Goal: Transaction & Acquisition: Download file/media

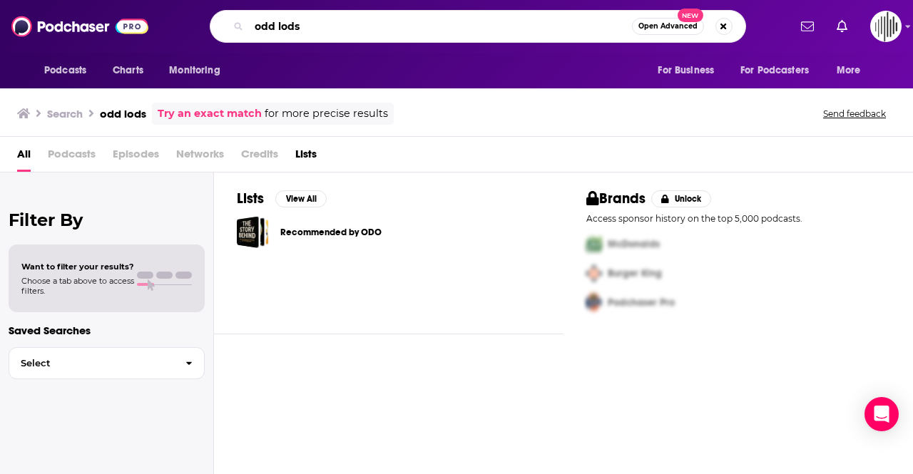
click at [331, 29] on input "odd lods" at bounding box center [440, 26] width 383 height 23
type input "odd lots"
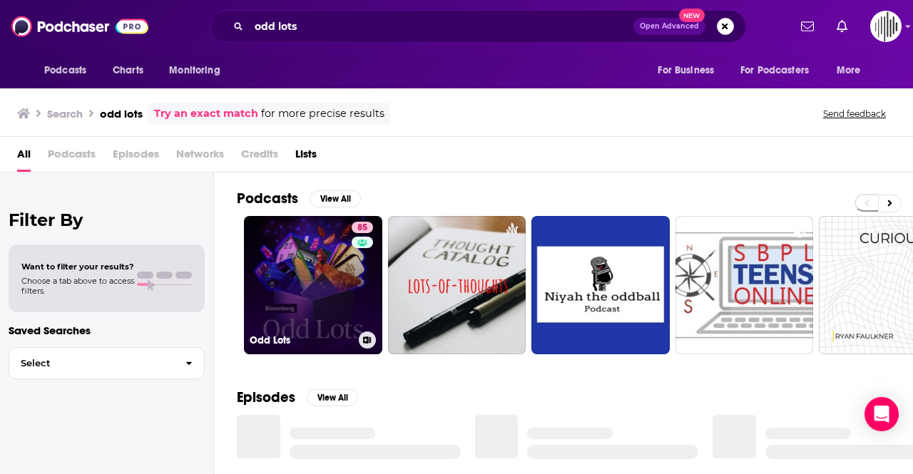
click at [319, 287] on link "85 Odd Lots" at bounding box center [313, 285] width 138 height 138
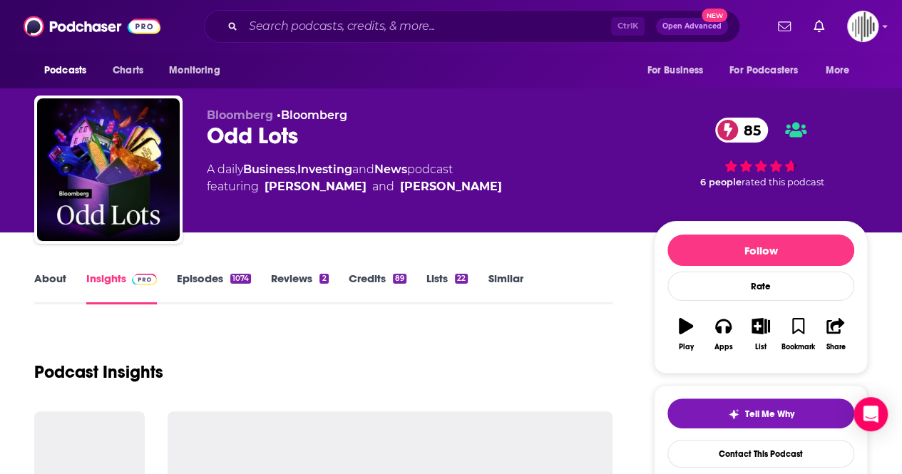
click at [203, 282] on link "Episodes 1074" at bounding box center [214, 288] width 74 height 33
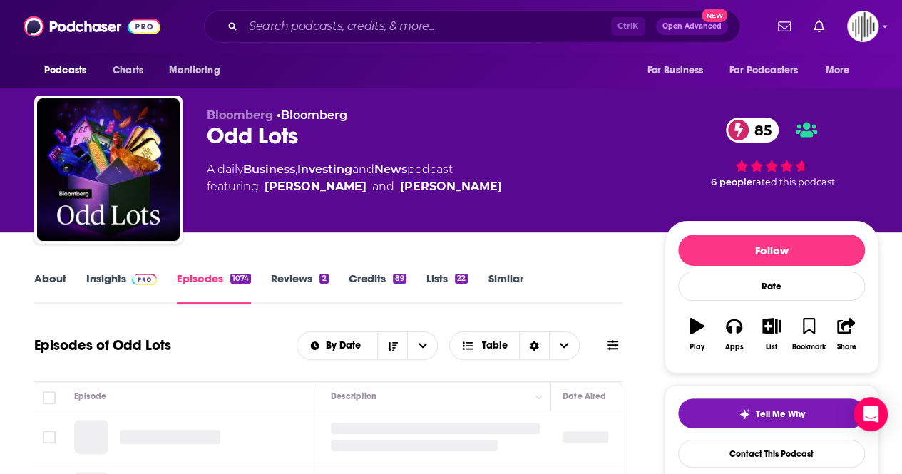
scroll to position [225, 0]
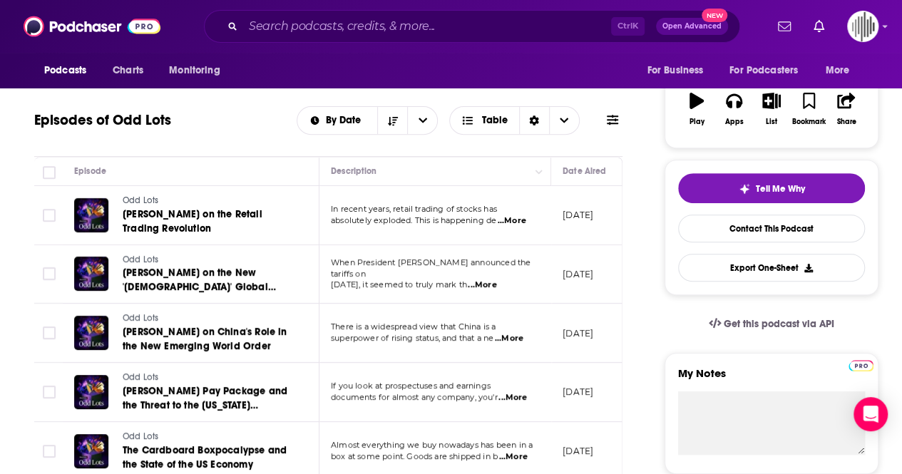
click at [580, 386] on p "[DATE]" at bounding box center [578, 392] width 31 height 12
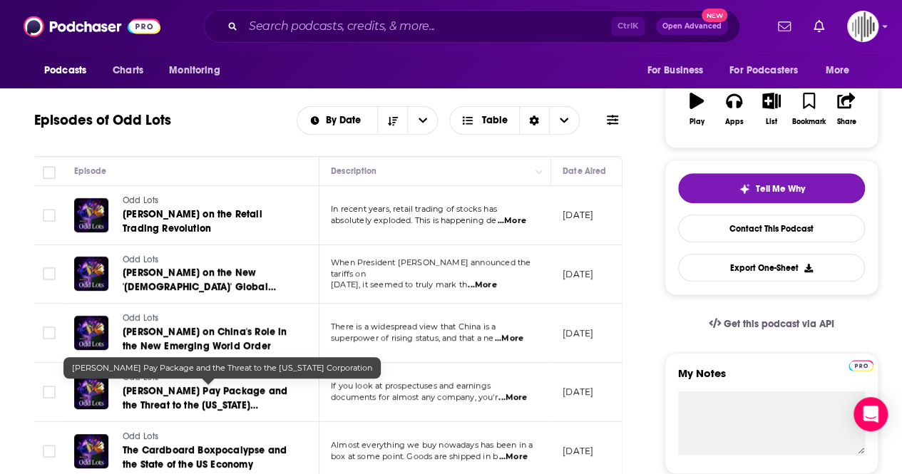
click at [197, 389] on span "[PERSON_NAME] Pay Package and the Threat to the [US_STATE] Corporation" at bounding box center [205, 405] width 165 height 41
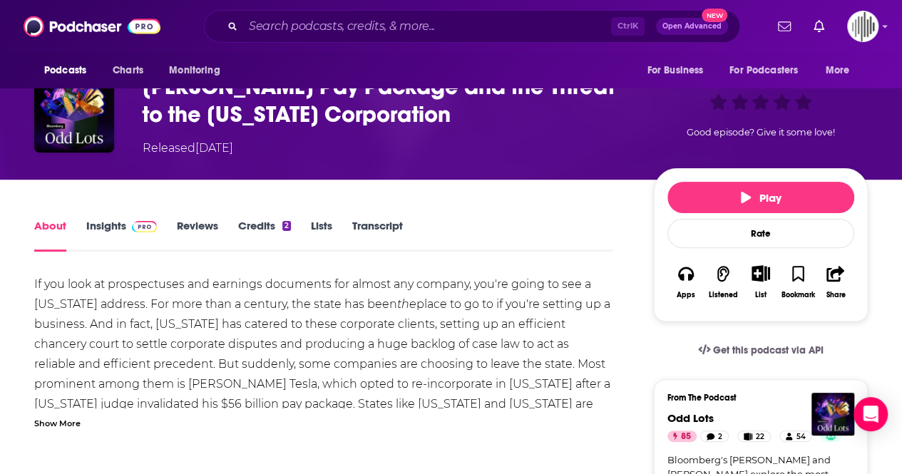
scroll to position [98, 0]
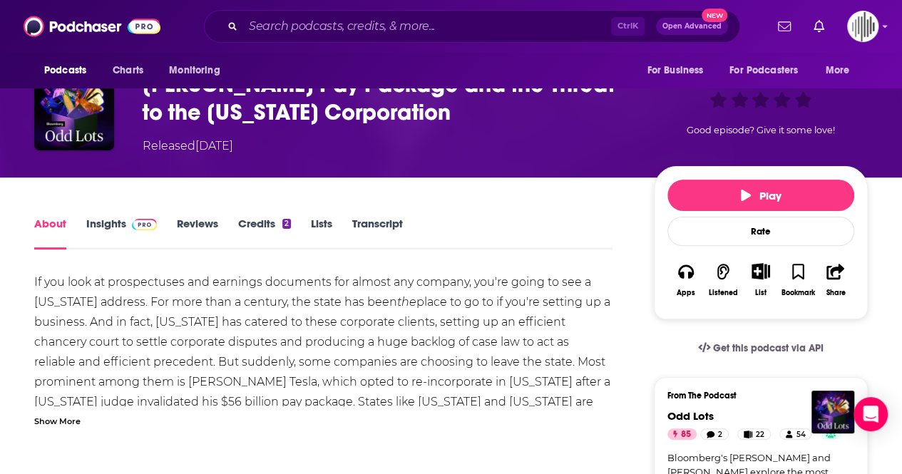
click at [373, 219] on link "Transcript" at bounding box center [377, 233] width 51 height 33
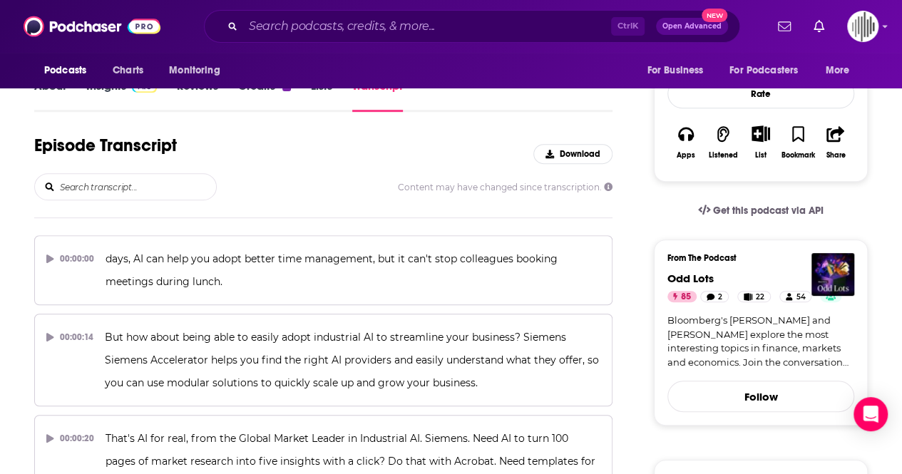
scroll to position [237, 0]
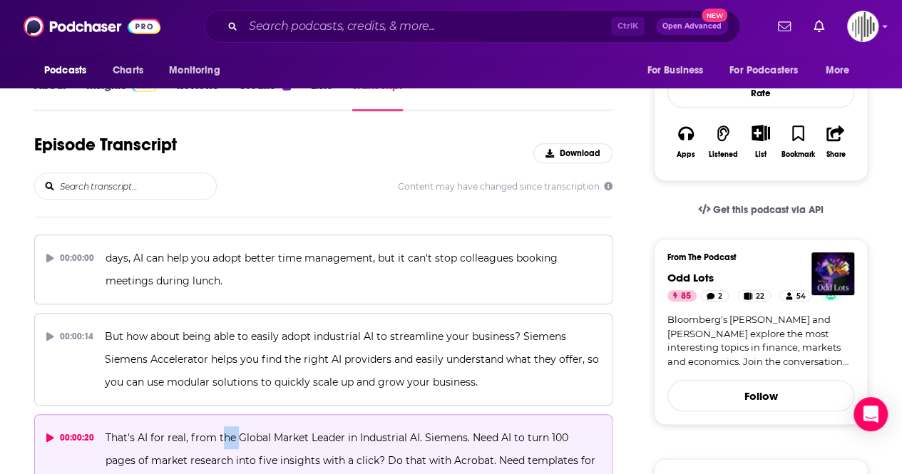
drag, startPoint x: 135, startPoint y: 218, endPoint x: 233, endPoint y: 438, distance: 241.4
drag, startPoint x: 102, startPoint y: 255, endPoint x: 278, endPoint y: 449, distance: 262.6
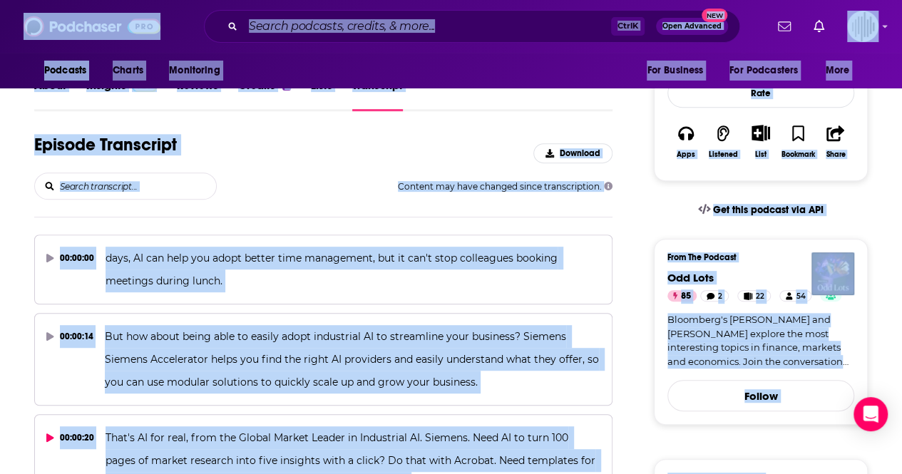
copy span "he"
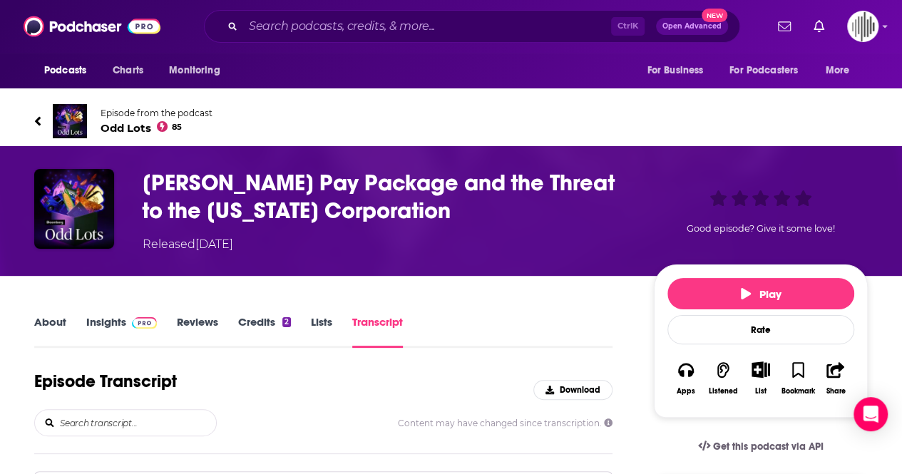
scroll to position [87, 0]
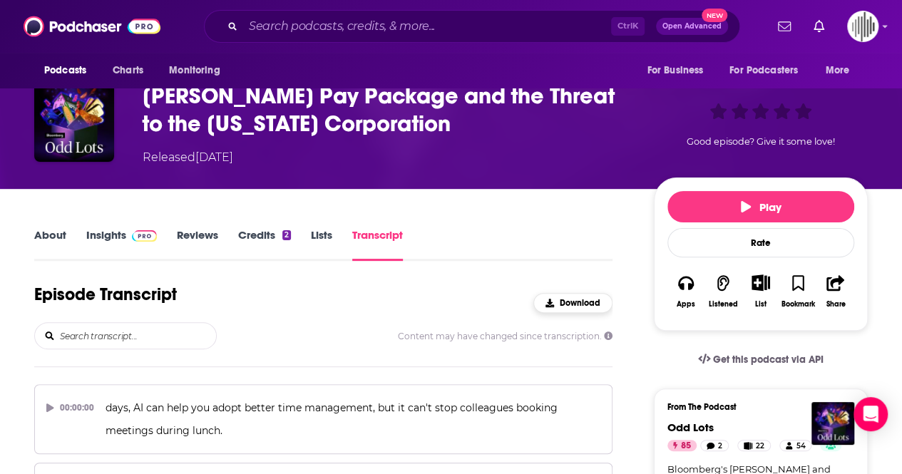
click at [565, 307] on span "Download" at bounding box center [580, 303] width 41 height 10
